Goal: Transaction & Acquisition: Purchase product/service

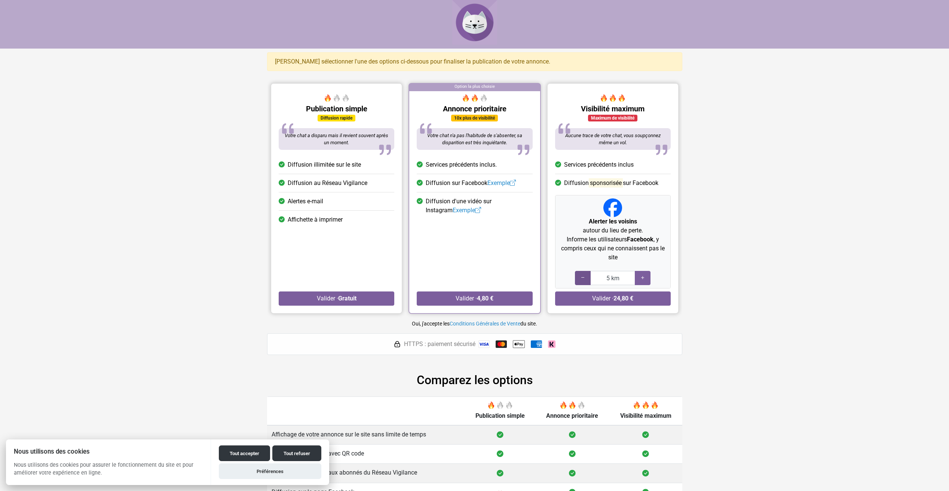
click at [579, 277] on div at bounding box center [583, 278] width 16 height 14
click at [585, 295] on button "Valider · 24,80 €" at bounding box center [613, 299] width 116 height 14
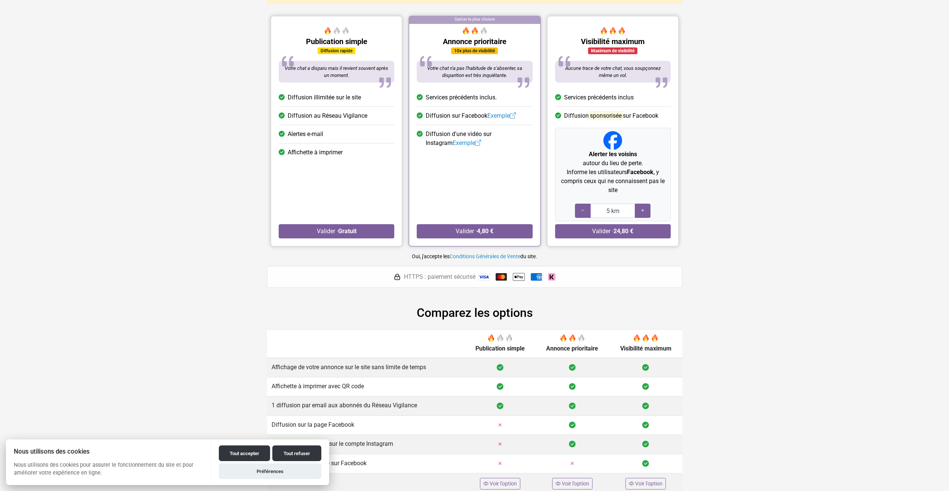
scroll to position [70, 0]
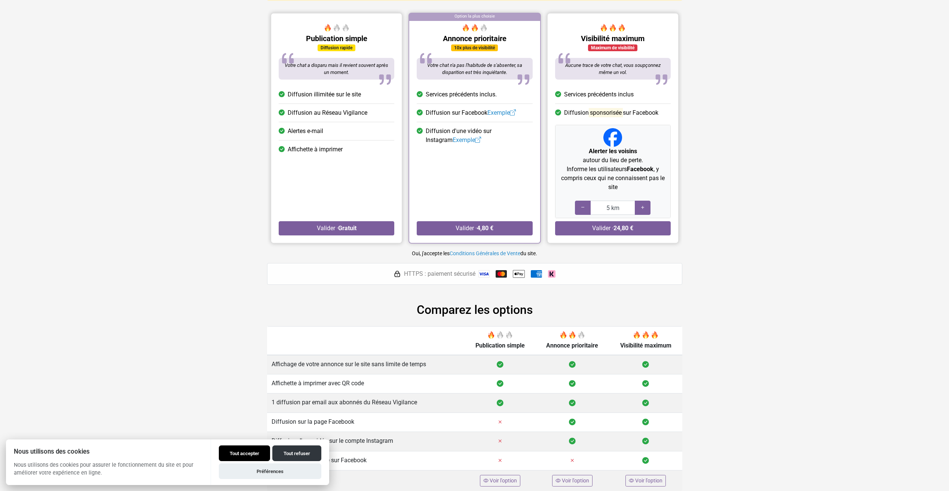
click at [232, 456] on button "Tout accepter" at bounding box center [244, 454] width 51 height 16
checkbox input "true"
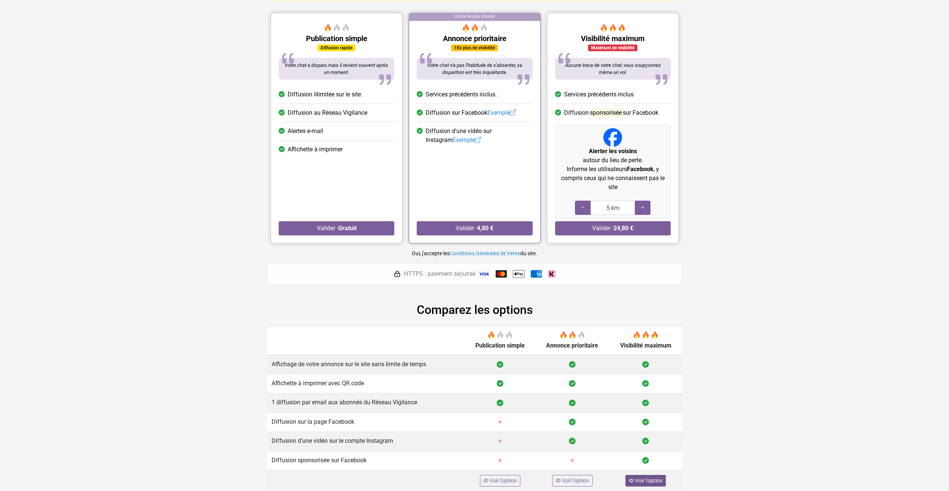
click at [649, 481] on span "Voir l'option" at bounding box center [648, 481] width 27 height 6
click at [646, 483] on span "Voir l'option" at bounding box center [648, 481] width 27 height 6
